Goal: Submit feedback/report problem

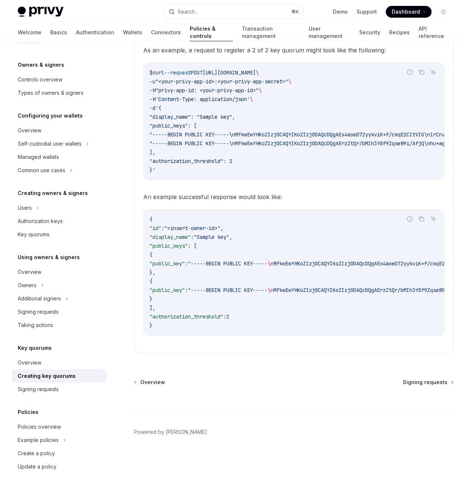
scroll to position [40, 0]
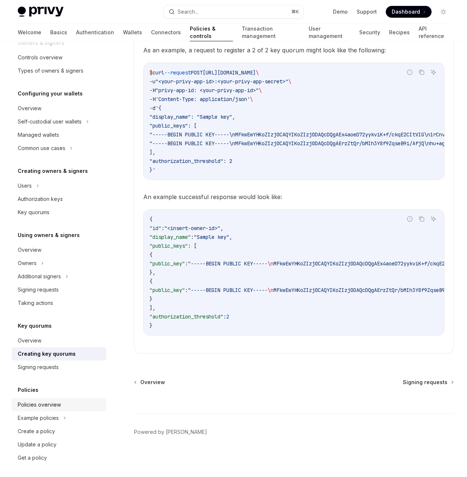
click at [67, 406] on div "Policies overview" at bounding box center [60, 405] width 84 height 9
type textarea "*"
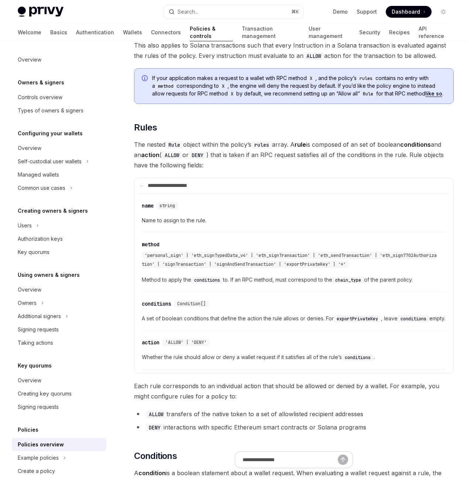
click at [190, 35] on link "Policies & controls" at bounding box center [211, 33] width 43 height 18
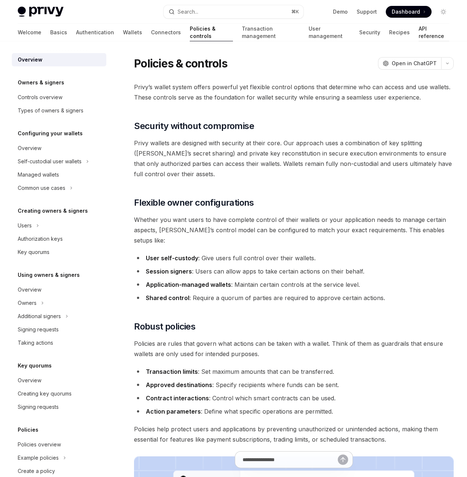
click at [418, 36] on link "API reference" at bounding box center [433, 33] width 31 height 18
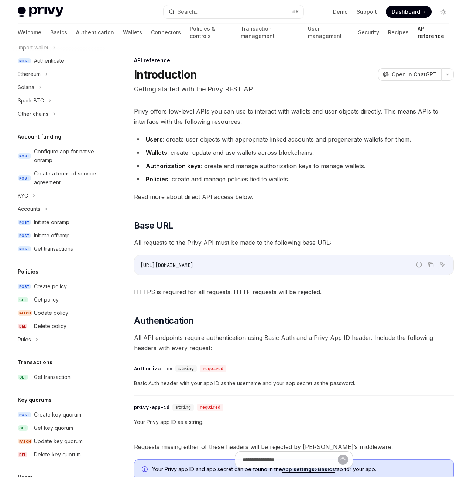
scroll to position [298, 0]
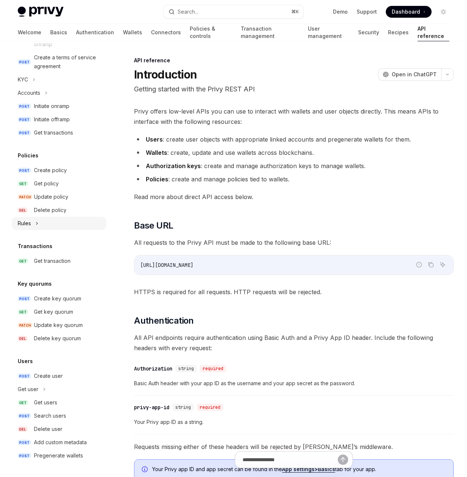
click at [64, 224] on div "Rules" at bounding box center [59, 223] width 94 height 13
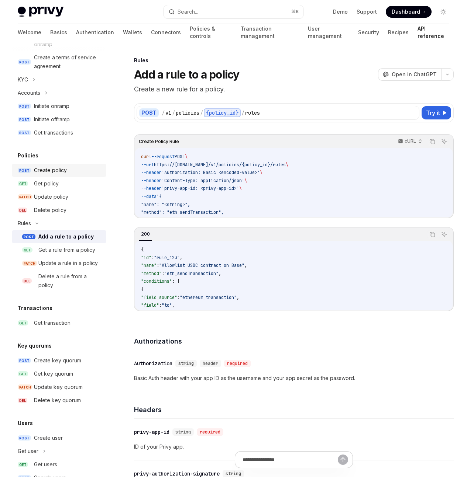
click at [61, 167] on div "Create policy" at bounding box center [50, 170] width 33 height 9
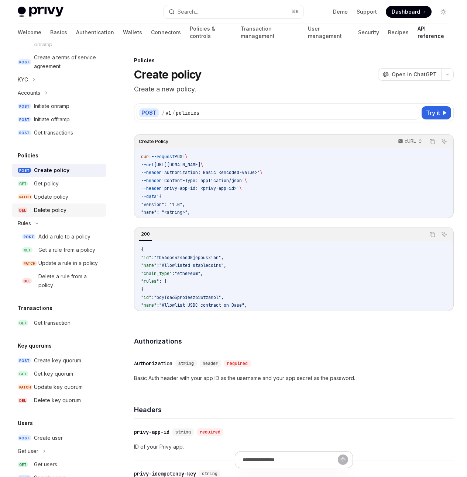
click at [61, 212] on div "Delete policy" at bounding box center [50, 210] width 32 height 9
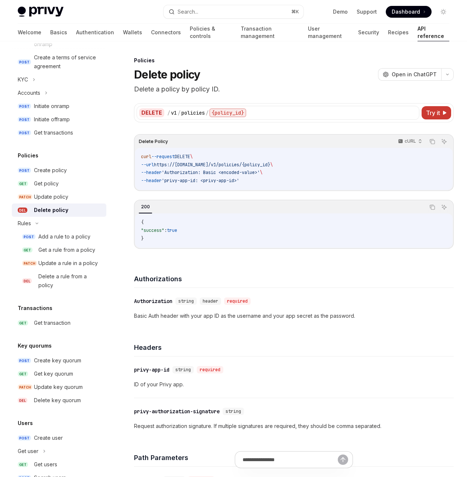
drag, startPoint x: 203, startPoint y: 210, endPoint x: 193, endPoint y: 209, distance: 10.8
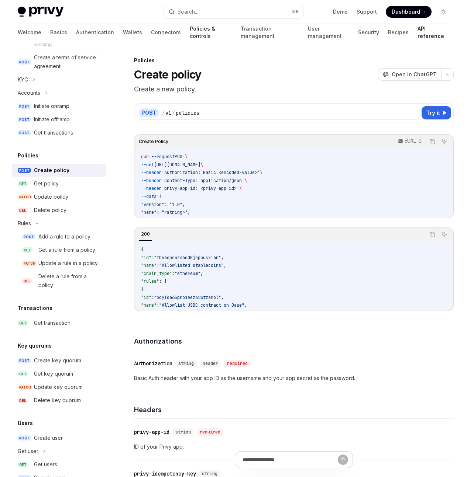
click at [190, 32] on link "Policies & controls" at bounding box center [211, 33] width 42 height 18
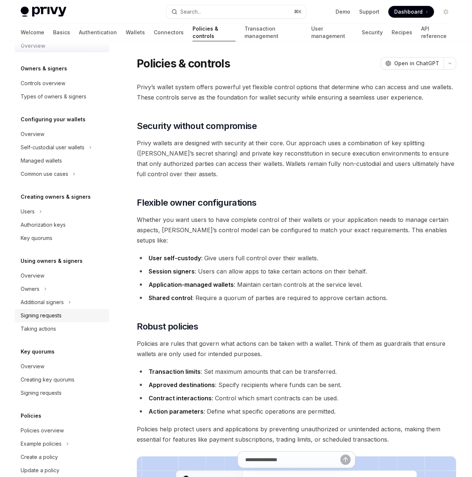
scroll to position [21, 0]
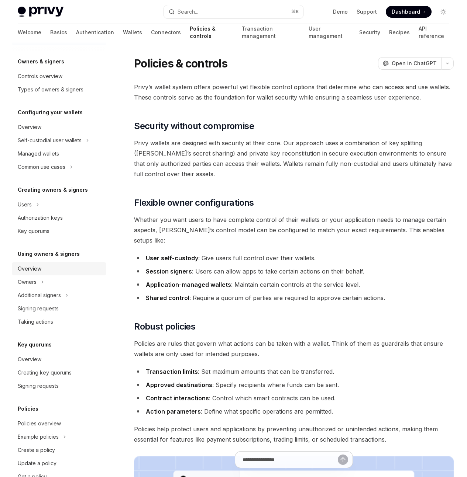
click at [70, 268] on div "Overview" at bounding box center [60, 268] width 84 height 9
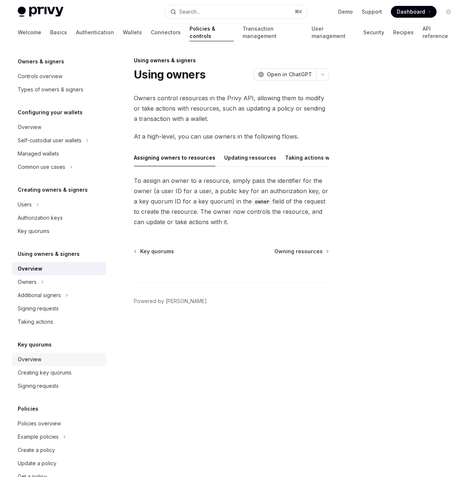
click at [73, 361] on div "Overview" at bounding box center [60, 359] width 84 height 9
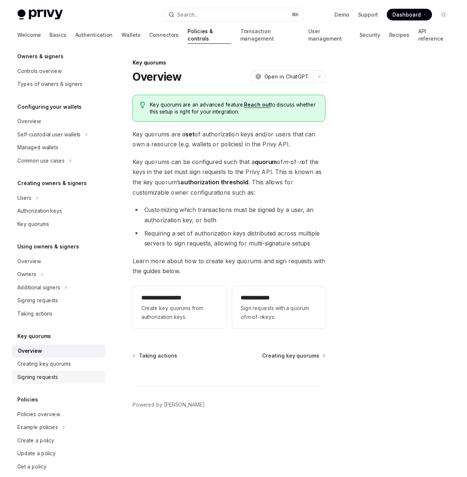
scroll to position [29, 0]
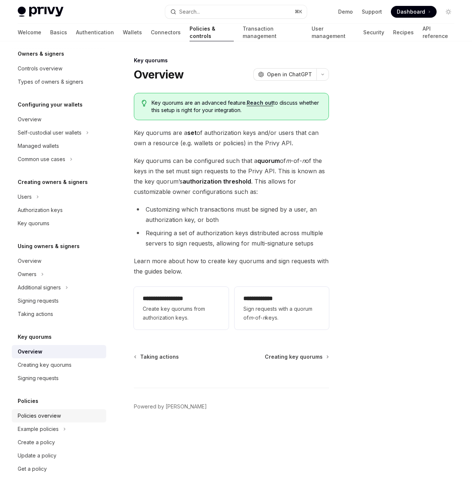
click at [67, 418] on div "Policies overview" at bounding box center [60, 416] width 84 height 9
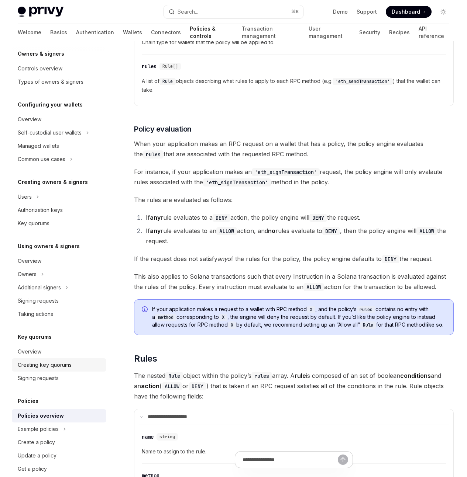
scroll to position [42, 0]
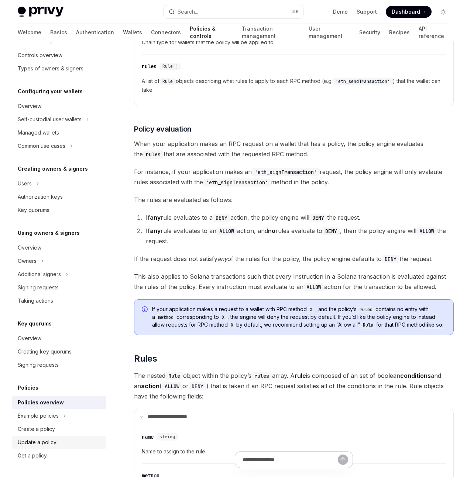
click at [40, 439] on div "Update a policy" at bounding box center [37, 442] width 39 height 9
type textarea "*"
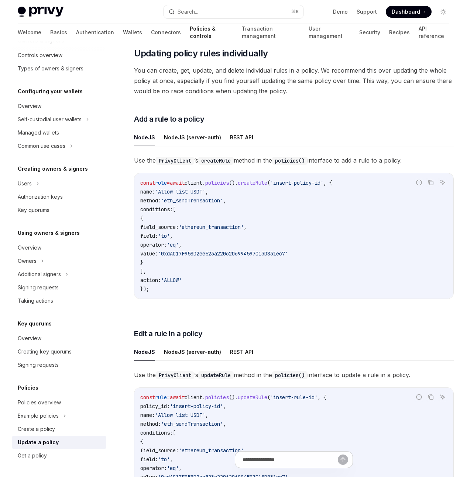
scroll to position [114, 0]
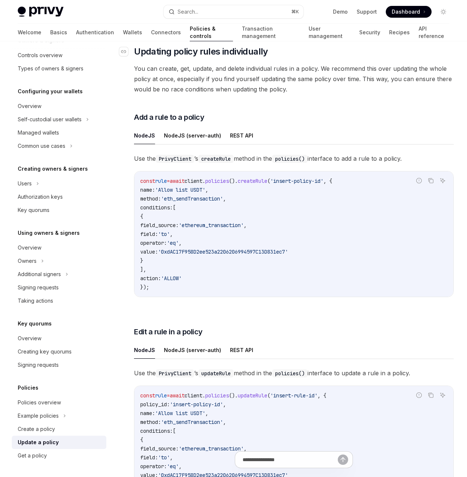
click at [262, 58] on span "Updating policy rules individually" at bounding box center [201, 52] width 134 height 12
click at [124, 56] on div "Navigate to header" at bounding box center [123, 51] width 9 height 9
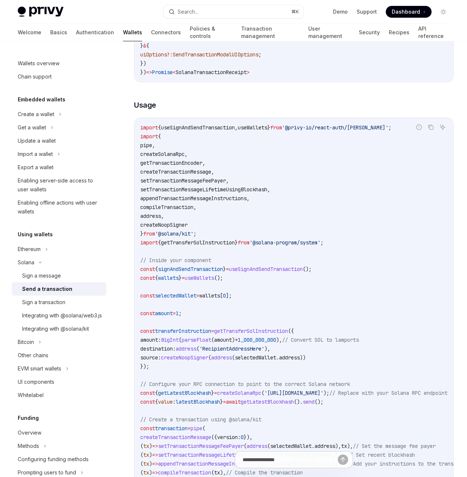
scroll to position [250, 0]
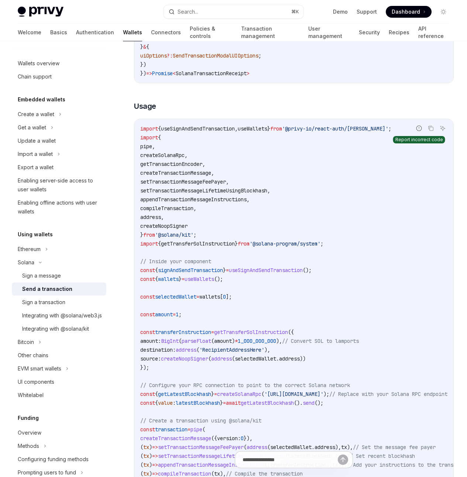
click at [416, 131] on icon "Report incorrect code" at bounding box center [419, 128] width 6 height 6
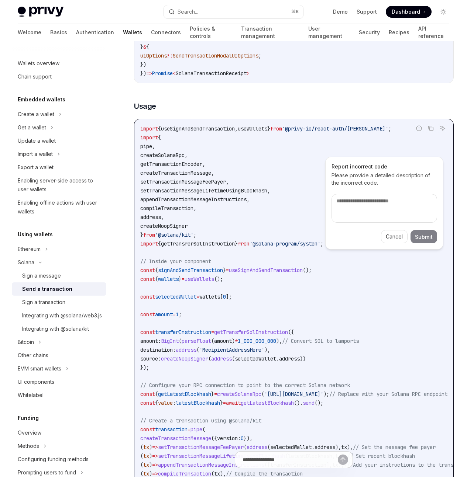
click at [391, 207] on textarea at bounding box center [383, 208] width 105 height 29
click at [384, 202] on textarea at bounding box center [383, 208] width 105 height 29
paste textarea "**********"
type textarea "*"
type textarea "**********"
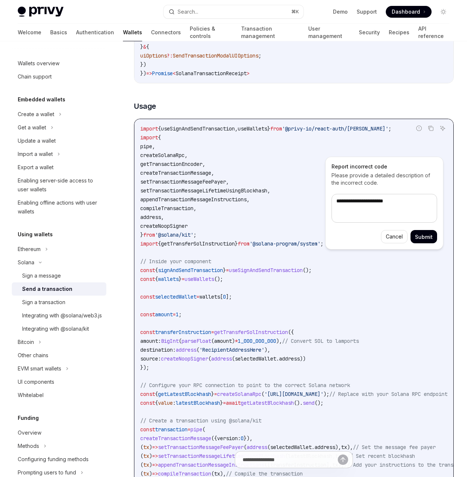
type textarea "*"
type textarea "**********"
type textarea "*"
type textarea "**********"
type textarea "*"
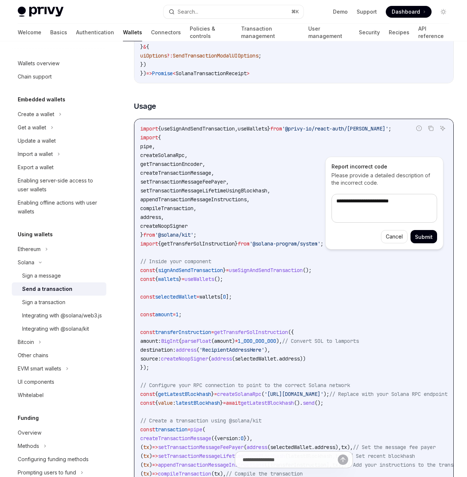
type textarea "**********"
type textarea "*"
type textarea "**********"
click at [388, 236] on button "Cancel" at bounding box center [394, 236] width 27 height 13
type textarea "*"
